Goal: Transaction & Acquisition: Purchase product/service

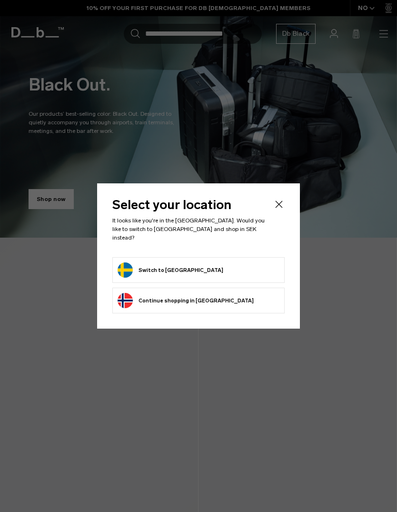
click at [245, 269] on form "Switch to Sweden" at bounding box center [199, 269] width 162 height 15
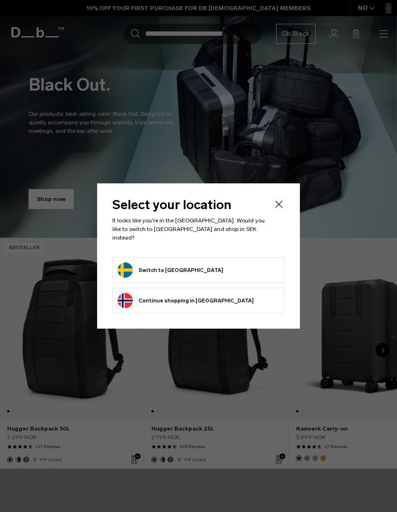
click at [177, 265] on button "Switch to Sweden" at bounding box center [171, 269] width 106 height 15
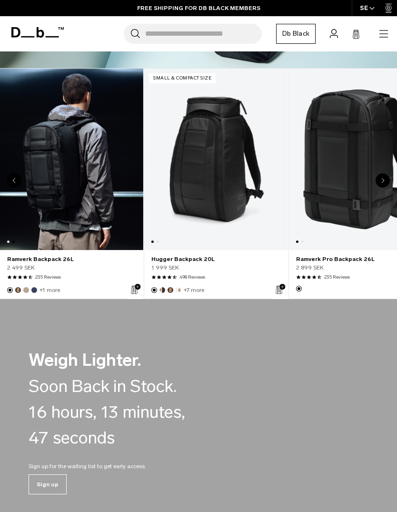
scroll to position [0, 143]
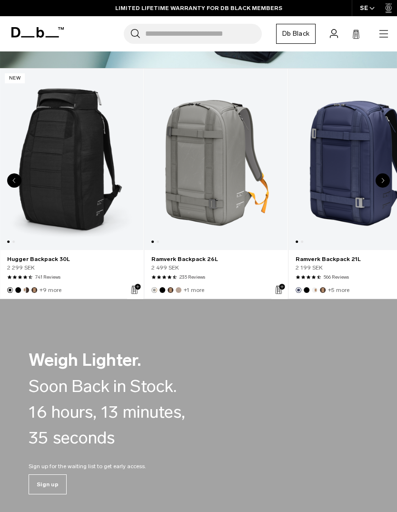
click at [381, 39] on icon "button" at bounding box center [383, 33] width 11 height 11
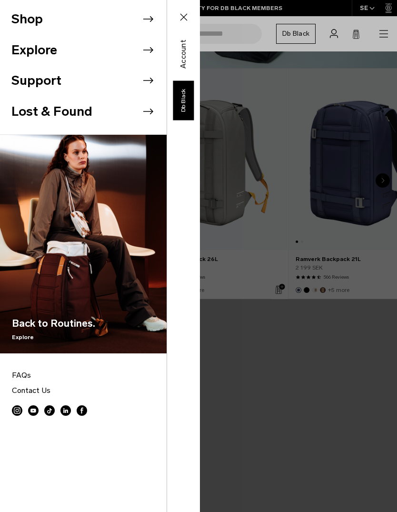
click at [21, 13] on li "Shop" at bounding box center [88, 19] width 155 height 31
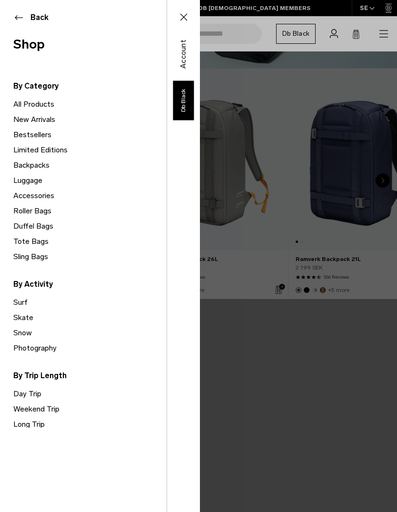
click at [26, 199] on link "Accessories" at bounding box center [89, 195] width 153 height 15
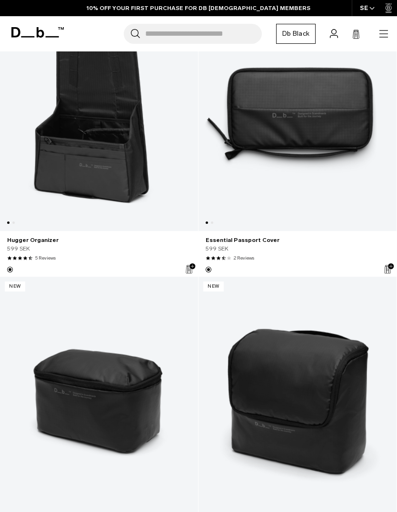
scroll to position [229, 0]
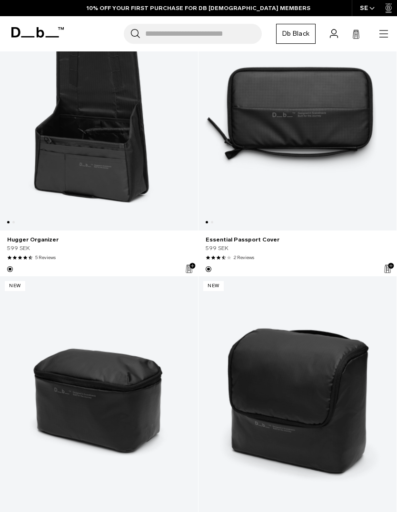
click at [359, 155] on link "Essential Passport Cover" at bounding box center [297, 105] width 198 height 250
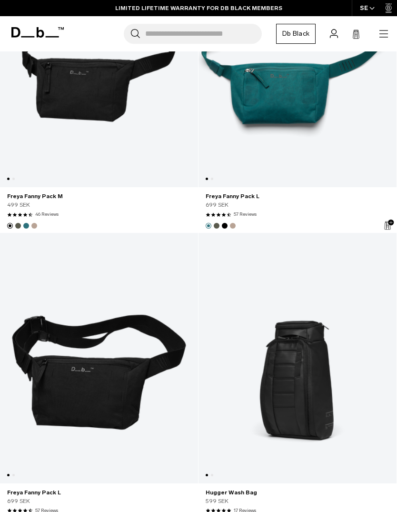
scroll to position [3812, 0]
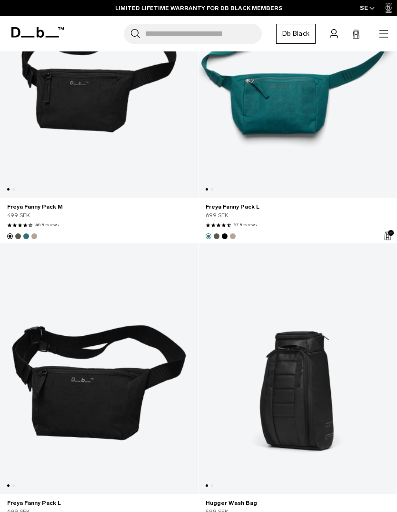
click at [341, 219] on div "699 SEK" at bounding box center [298, 215] width 184 height 9
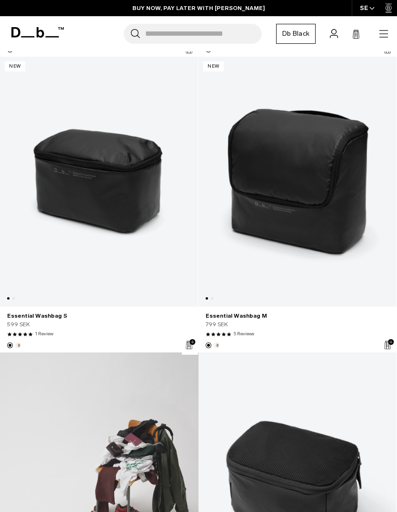
scroll to position [452, 0]
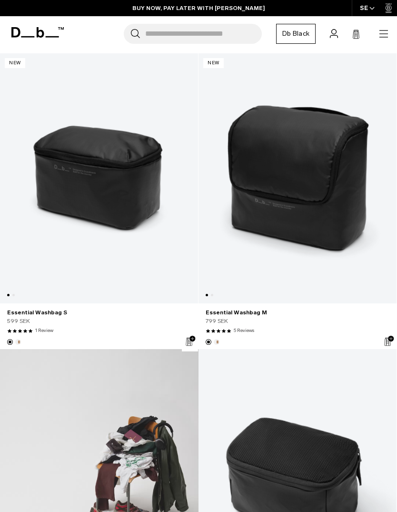
click at [60, 138] on link "Essential Washbag S" at bounding box center [99, 178] width 198 height 250
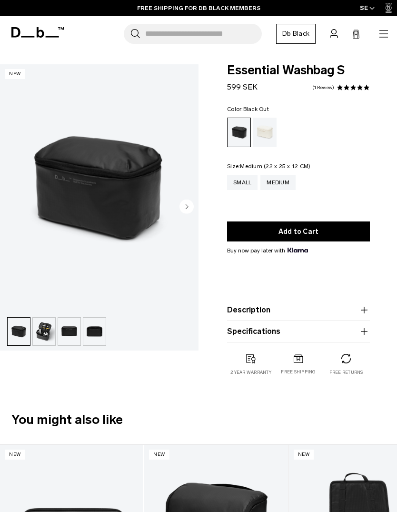
click at [286, 180] on div "Medium" at bounding box center [277, 182] width 35 height 15
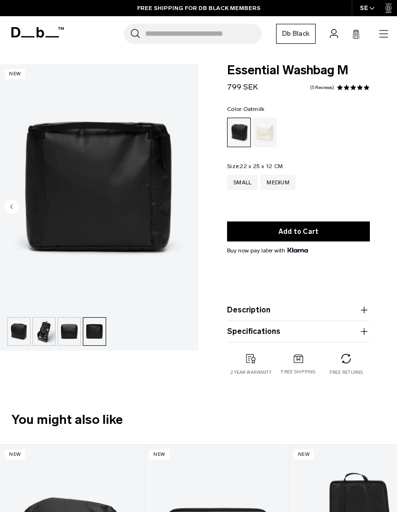
click at [266, 139] on div "Oatmilk" at bounding box center [265, 133] width 24 height 30
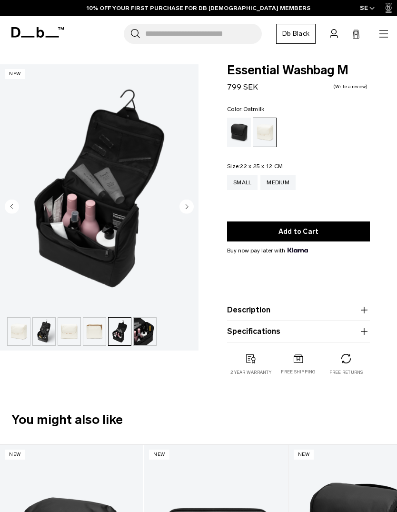
click at [236, 128] on div "Black Out" at bounding box center [239, 133] width 24 height 30
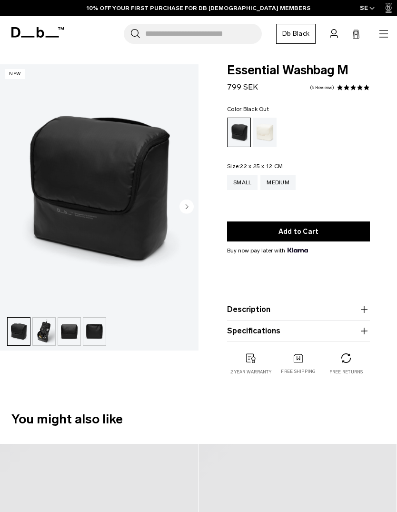
click at [188, 204] on circle "Next slide" at bounding box center [186, 206] width 14 height 14
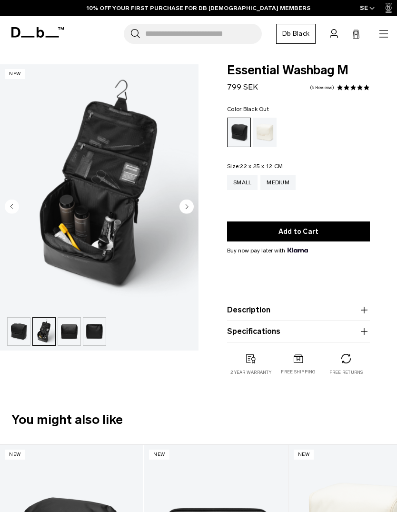
click at [195, 205] on img "2 / 4" at bounding box center [99, 188] width 198 height 248
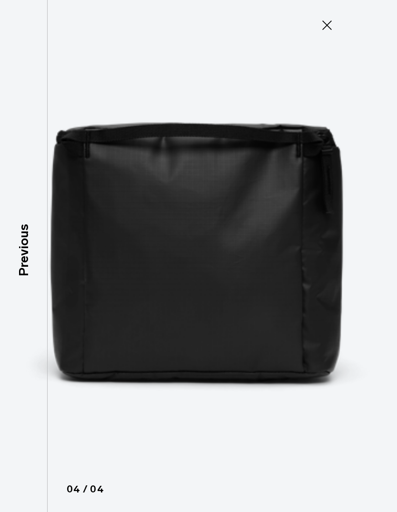
click at [325, 22] on icon at bounding box center [326, 25] width 15 height 15
